Goal: Find contact information: Find contact information

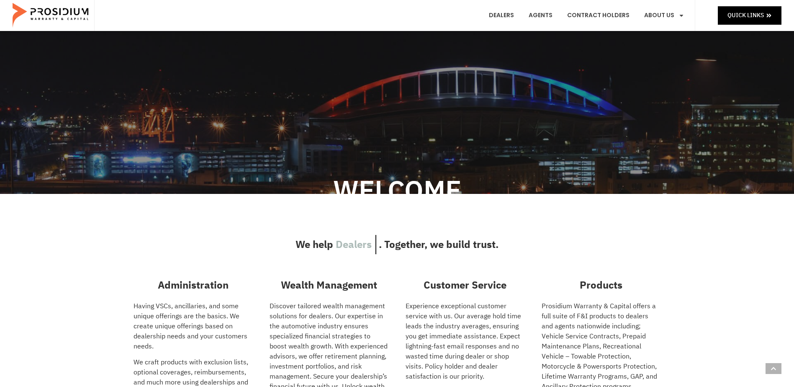
scroll to position [42, 0]
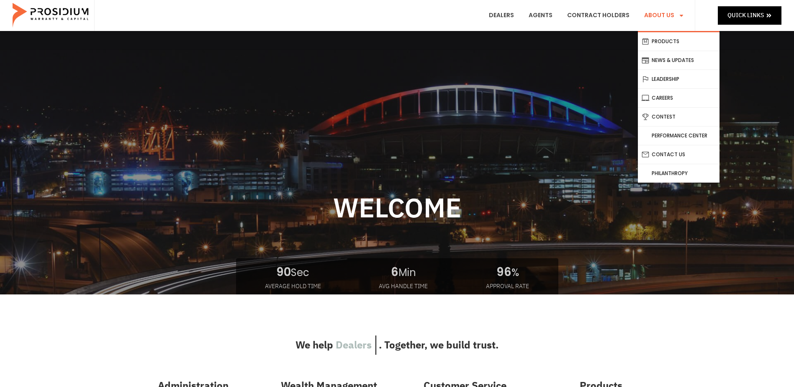
click at [655, 21] on link "About Us" at bounding box center [664, 15] width 53 height 31
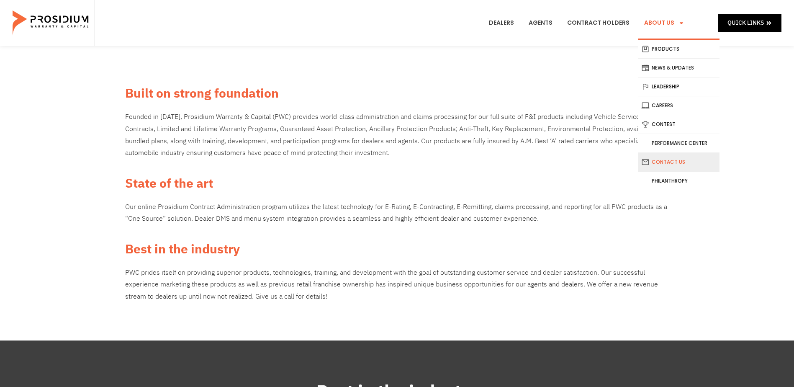
click at [669, 159] on link "Contact Us" at bounding box center [679, 162] width 82 height 18
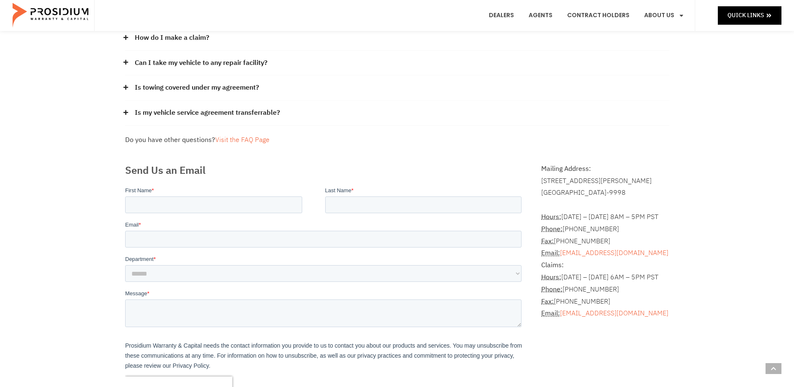
scroll to position [167, 0]
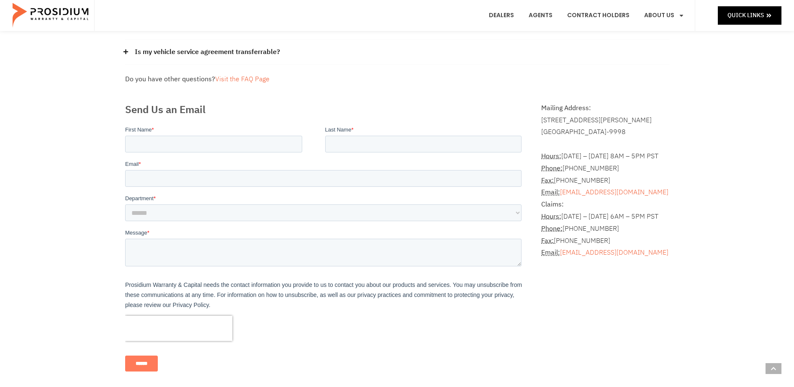
click at [52, 234] on div "Frequently Asked Questions How can I get a copy of my contract? Please contact …" at bounding box center [397, 147] width 794 height 537
